Goal: Find specific page/section

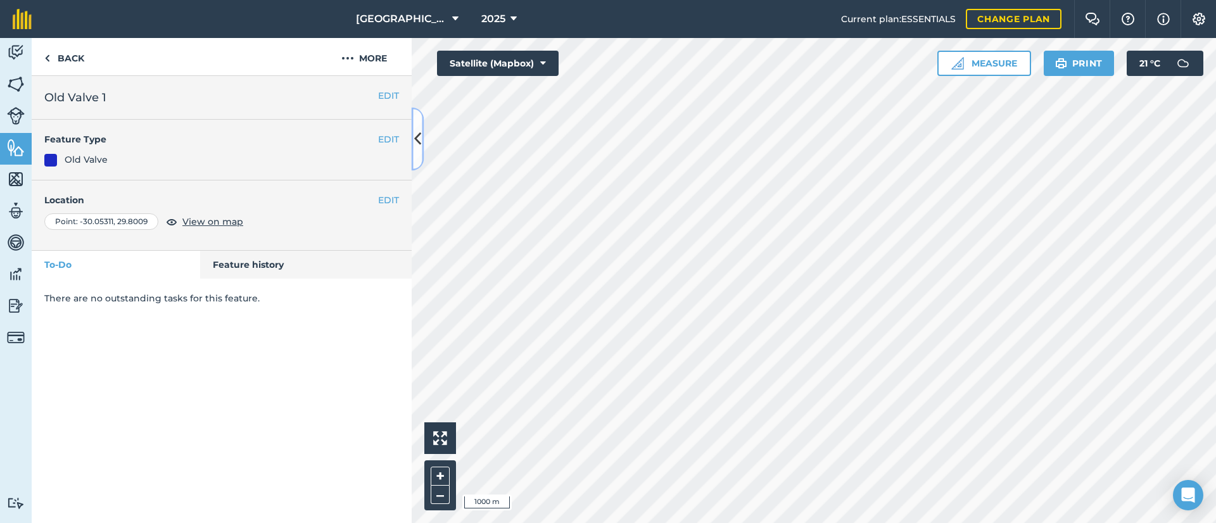
click at [420, 151] on button at bounding box center [418, 139] width 13 height 63
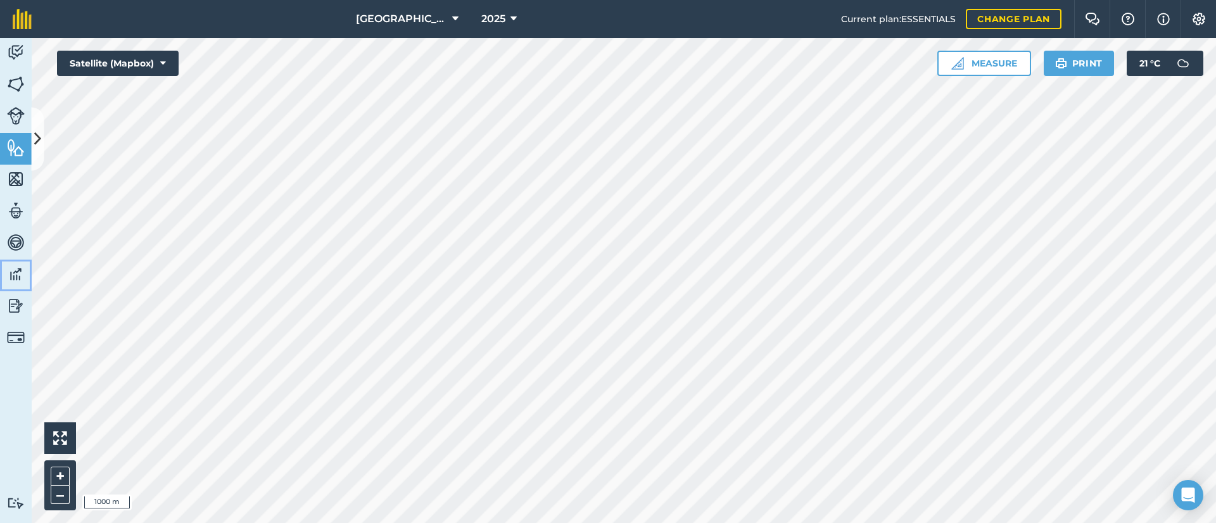
click at [13, 270] on img at bounding box center [16, 274] width 18 height 19
click at [41, 147] on icon at bounding box center [37, 139] width 7 height 22
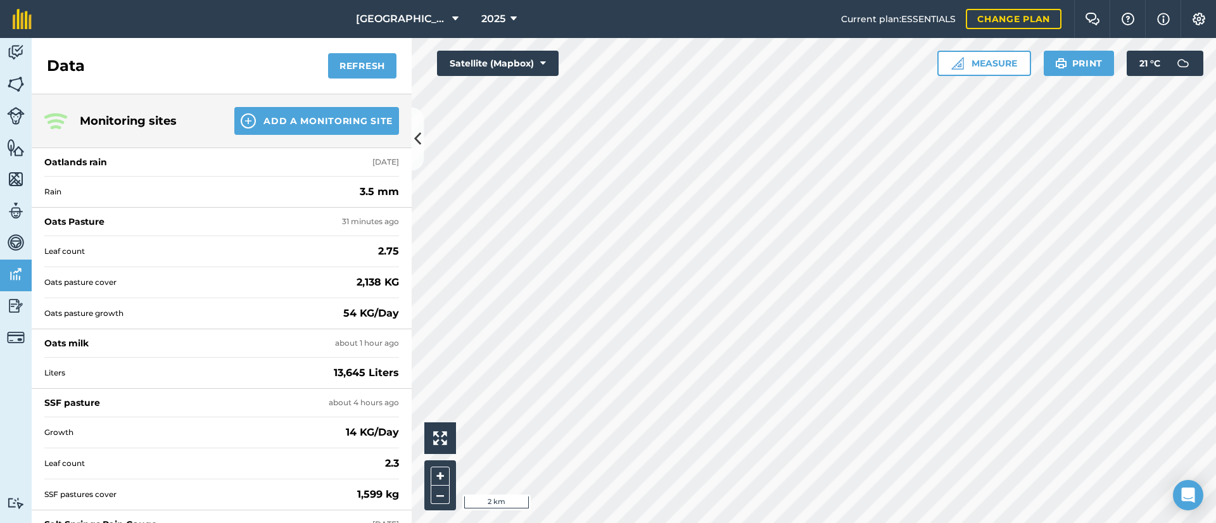
scroll to position [110, 0]
